Goal: Use online tool/utility: Utilize a website feature to perform a specific function

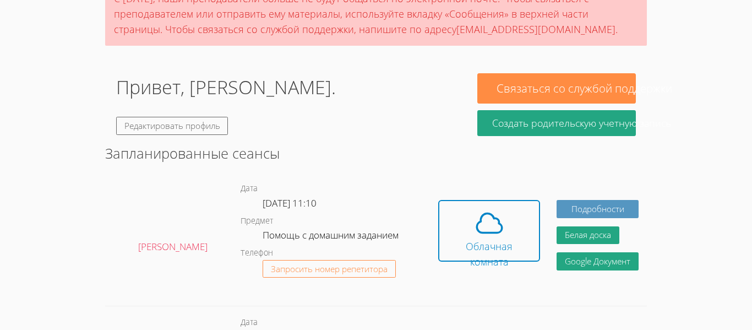
scroll to position [106, 0]
click at [518, 239] on font "Облачная комната" at bounding box center [489, 253] width 86 height 31
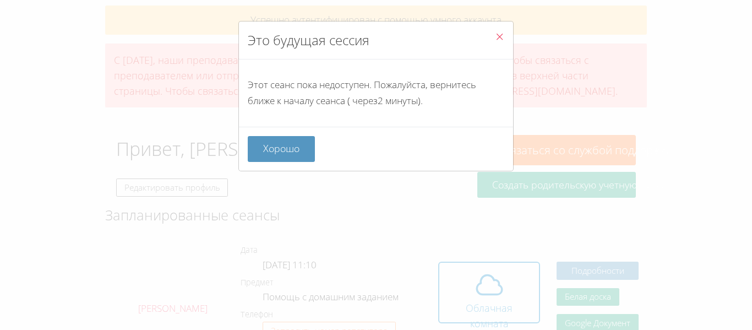
scroll to position [28, 0]
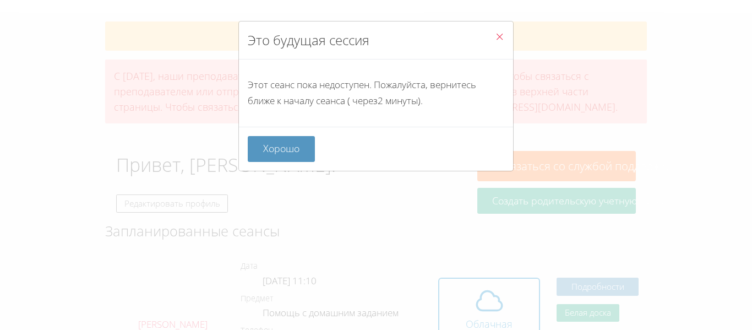
click at [497, 41] on icon "Закрывать" at bounding box center [499, 36] width 9 height 9
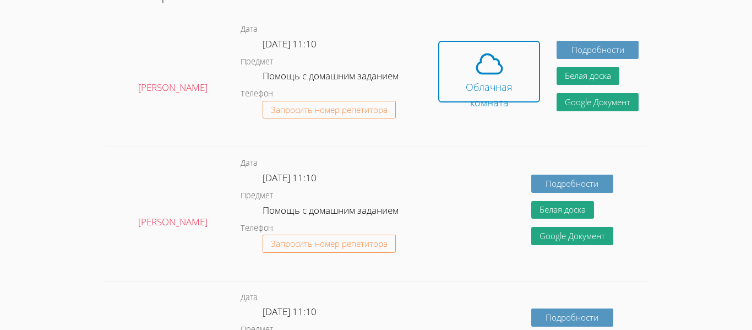
scroll to position [265, 0]
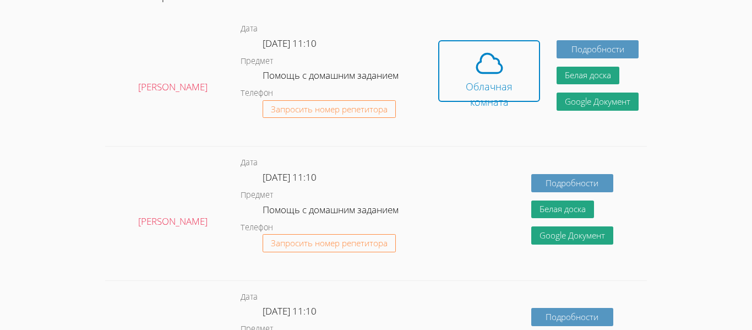
click at [496, 42] on button "Облачная комната" at bounding box center [489, 71] width 102 height 62
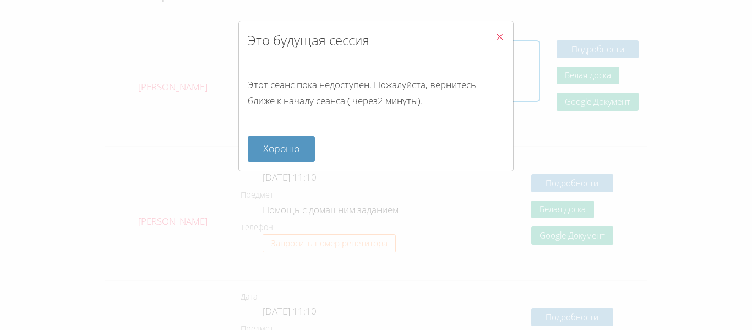
click at [496, 42] on span "Закрывать" at bounding box center [499, 37] width 9 height 13
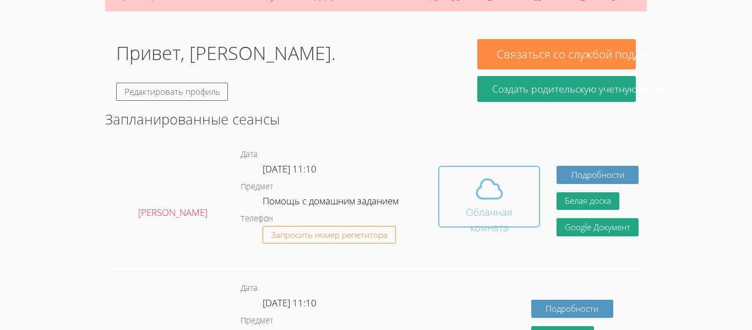
scroll to position [141, 0]
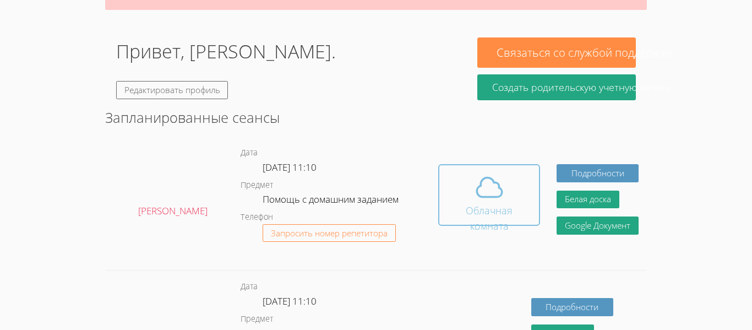
click at [455, 187] on span at bounding box center [489, 187] width 86 height 31
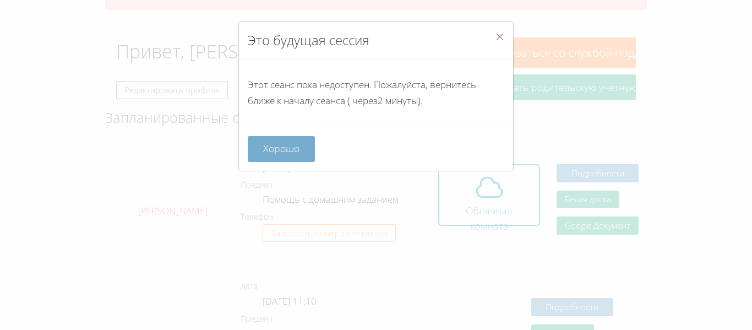
click at [276, 149] on font "Хорошо" at bounding box center [281, 147] width 36 height 13
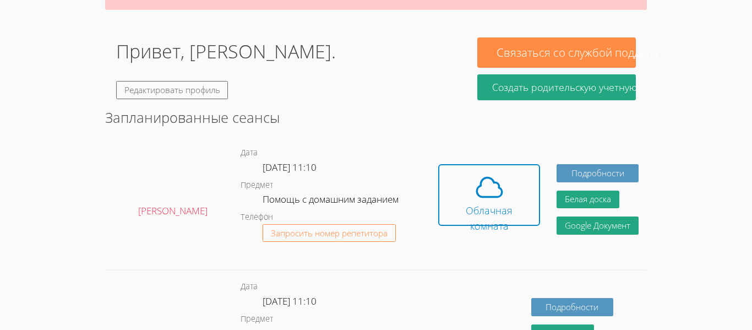
click at [379, 195] on font "Помощь с домашним заданием" at bounding box center [330, 199] width 136 height 13
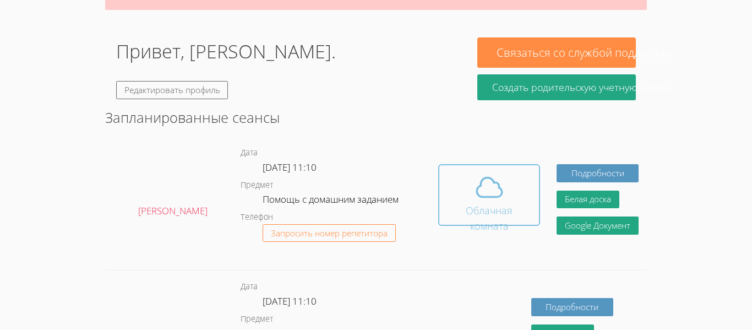
click at [472, 191] on span at bounding box center [489, 187] width 86 height 31
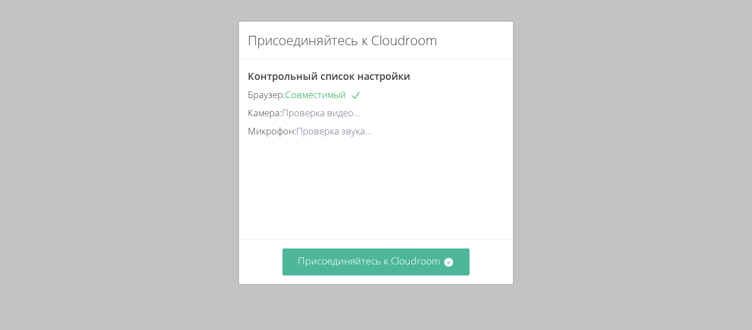
click at [418, 274] on button "Присоединяйтесь к Cloudroom" at bounding box center [375, 261] width 187 height 27
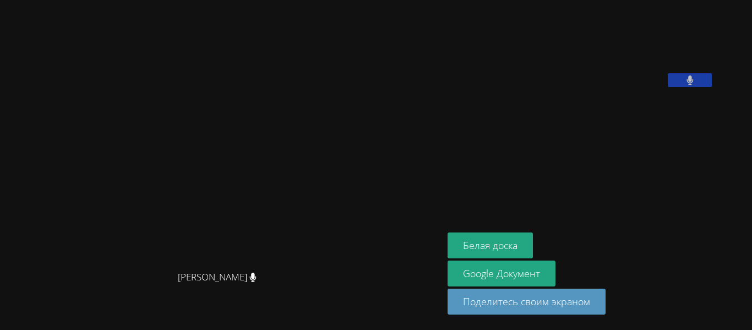
click at [304, 171] on video at bounding box center [221, 143] width 165 height 244
click at [517, 242] on font "Белая доска" at bounding box center [490, 244] width 54 height 13
click at [517, 250] on font "Белая доска" at bounding box center [490, 244] width 54 height 13
